Goal: Find contact information: Obtain details needed to contact an individual or organization

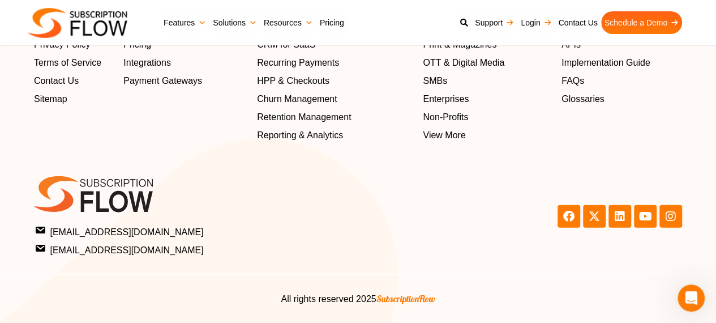
scroll to position [1446, 0]
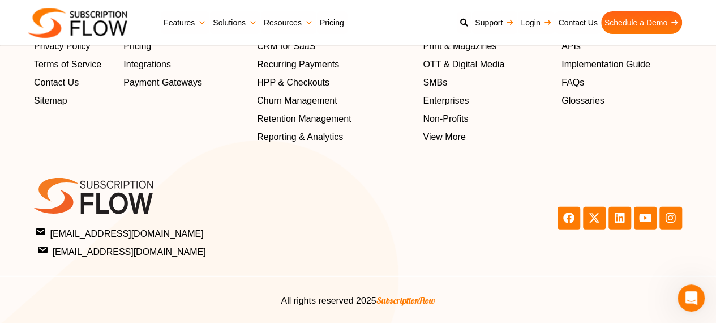
click at [345, 250] on link "[EMAIL_ADDRESS][DOMAIN_NAME]" at bounding box center [195, 250] width 319 height 15
click at [103, 230] on span "[EMAIL_ADDRESS][DOMAIN_NAME]" at bounding box center [122, 232] width 168 height 15
click at [147, 231] on span "[EMAIL_ADDRESS][DOMAIN_NAME]" at bounding box center [122, 232] width 168 height 15
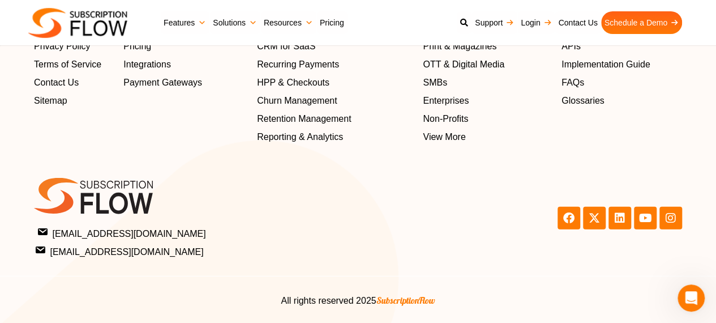
drag, startPoint x: 147, startPoint y: 231, endPoint x: 138, endPoint y: 236, distance: 10.4
click at [138, 236] on span "[EMAIL_ADDRESS][DOMAIN_NAME]" at bounding box center [122, 232] width 168 height 15
click at [620, 212] on icon at bounding box center [619, 217] width 11 height 11
click at [153, 237] on span "[EMAIL_ADDRESS][DOMAIN_NAME]" at bounding box center [122, 232] width 168 height 15
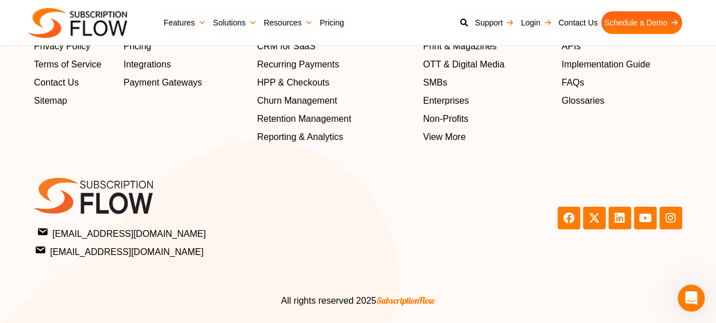
click at [153, 237] on span "[EMAIL_ADDRESS][DOMAIN_NAME]" at bounding box center [122, 232] width 168 height 15
click at [155, 233] on span "[EMAIL_ADDRESS][DOMAIN_NAME]" at bounding box center [122, 232] width 168 height 15
click at [74, 79] on span "Contact Us" at bounding box center [58, 83] width 45 height 14
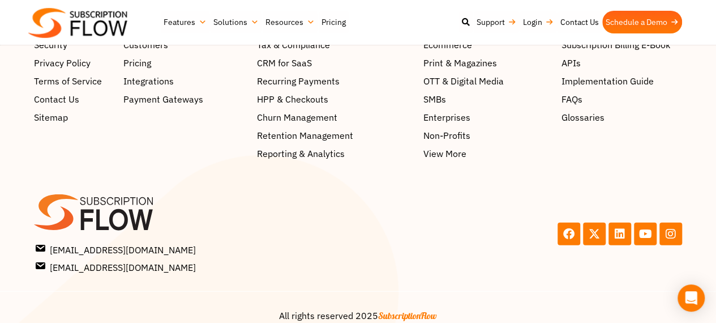
scroll to position [1435, 0]
